Goal: Information Seeking & Learning: Learn about a topic

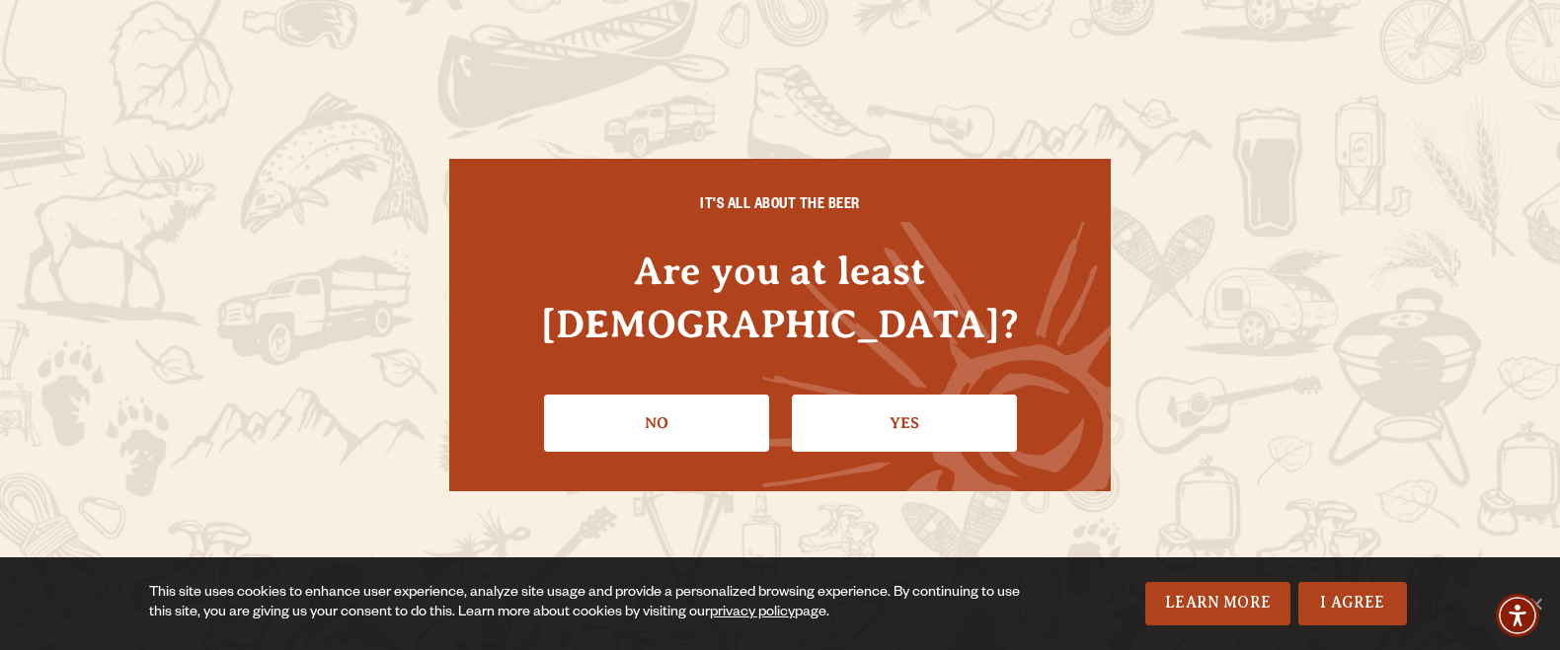
click at [912, 400] on link "Yes" at bounding box center [904, 423] width 225 height 57
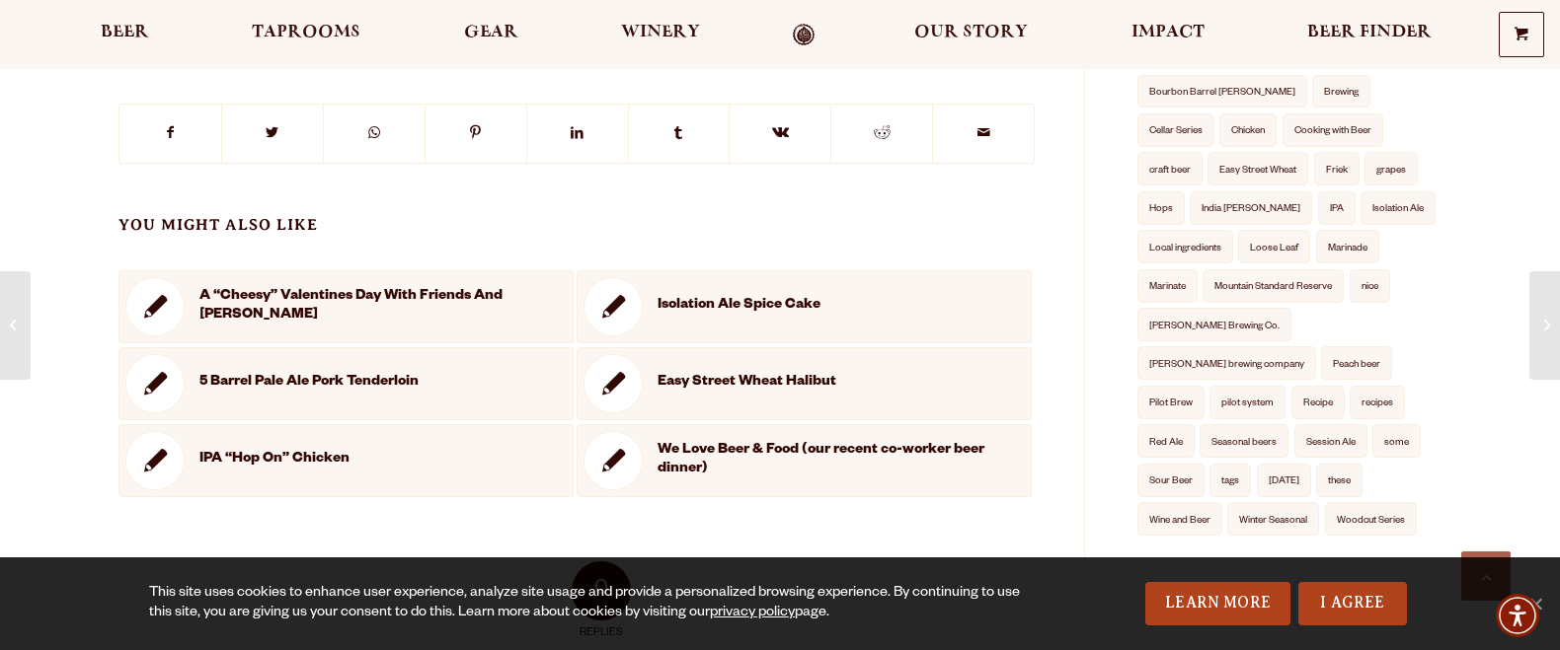
scroll to position [858, 0]
click at [1349, 385] on link "recipes" at bounding box center [1376, 402] width 55 height 34
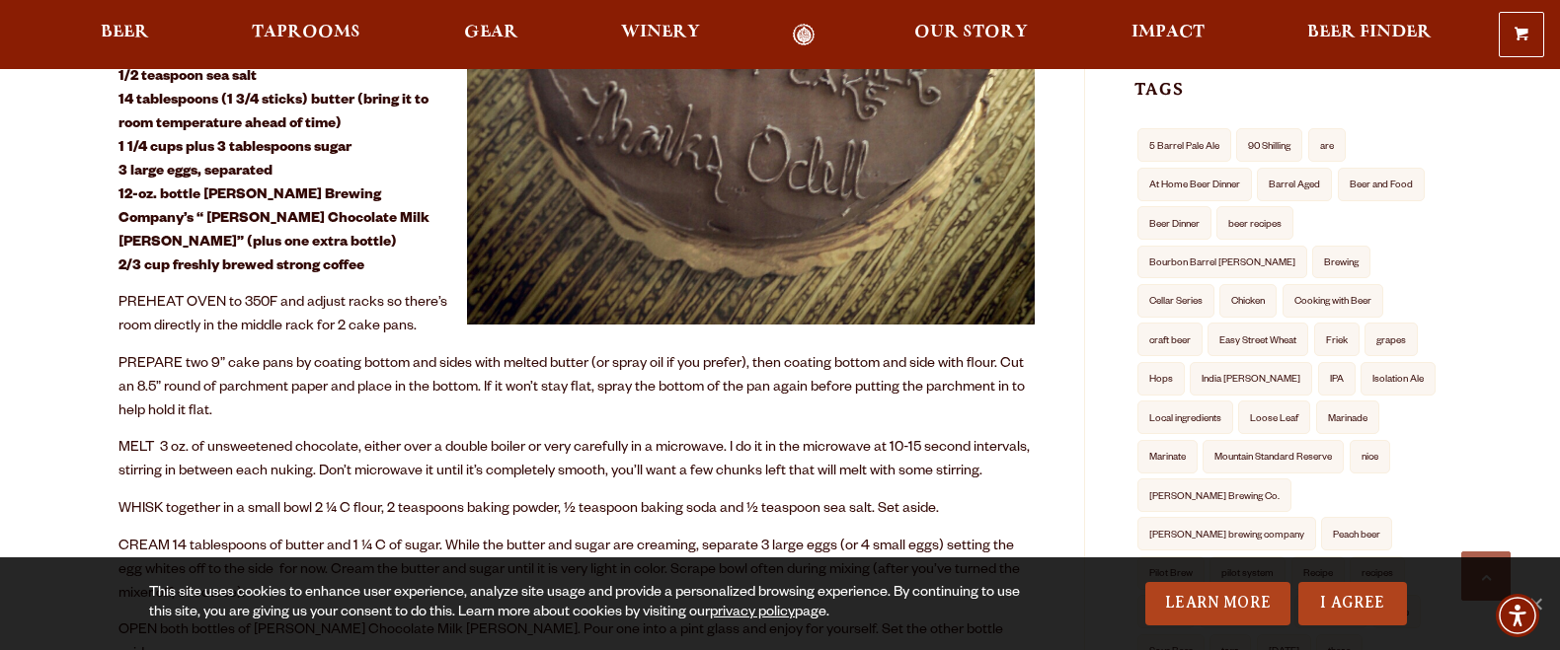
scroll to position [689, 0]
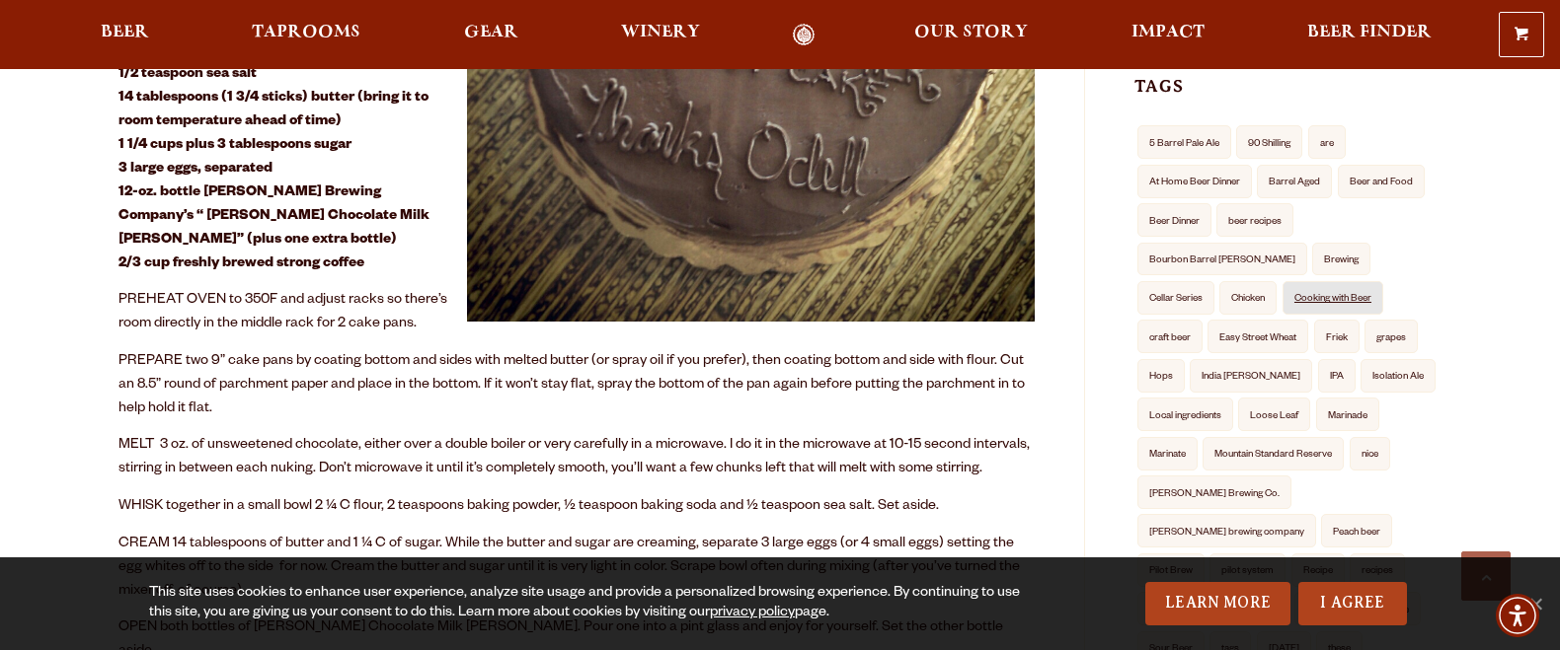
click at [1282, 281] on link "Cooking with Beer" at bounding box center [1332, 298] width 101 height 34
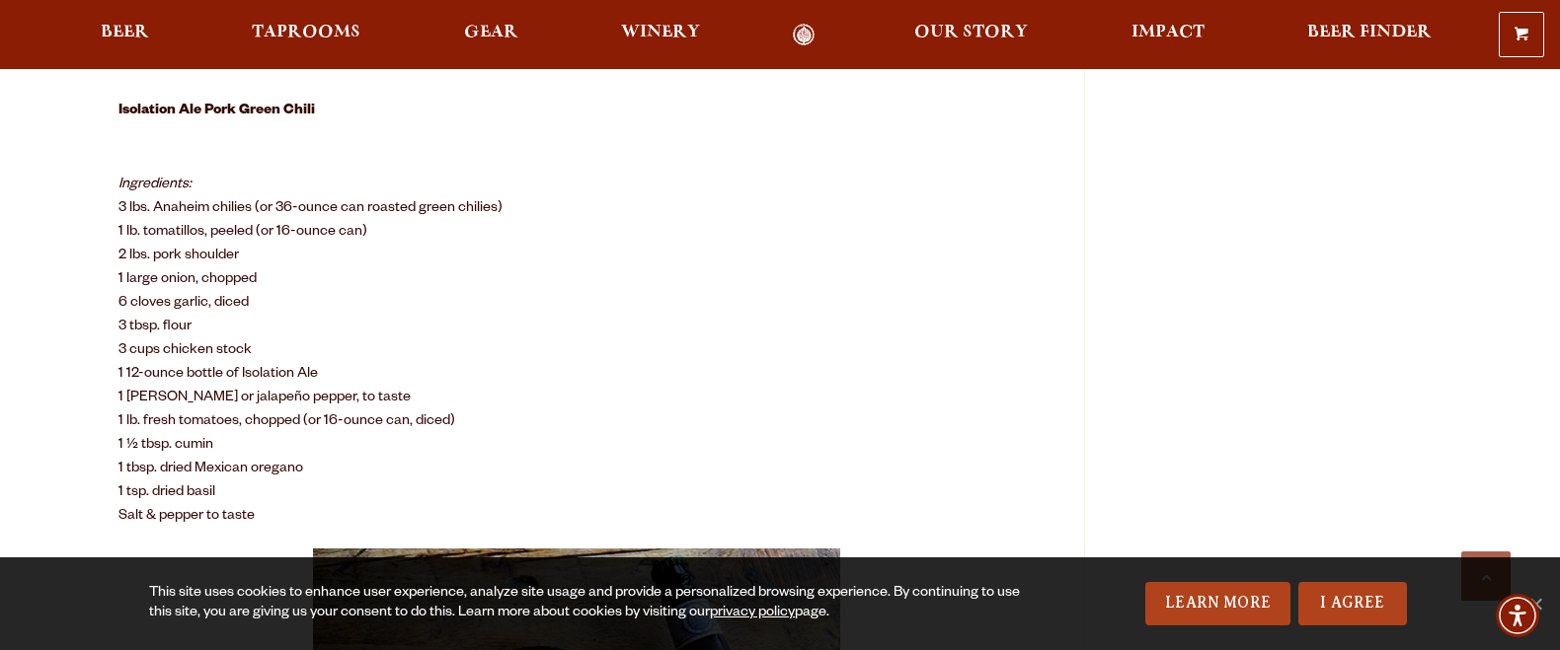
scroll to position [1758, 0]
